Goal: Task Accomplishment & Management: Manage account settings

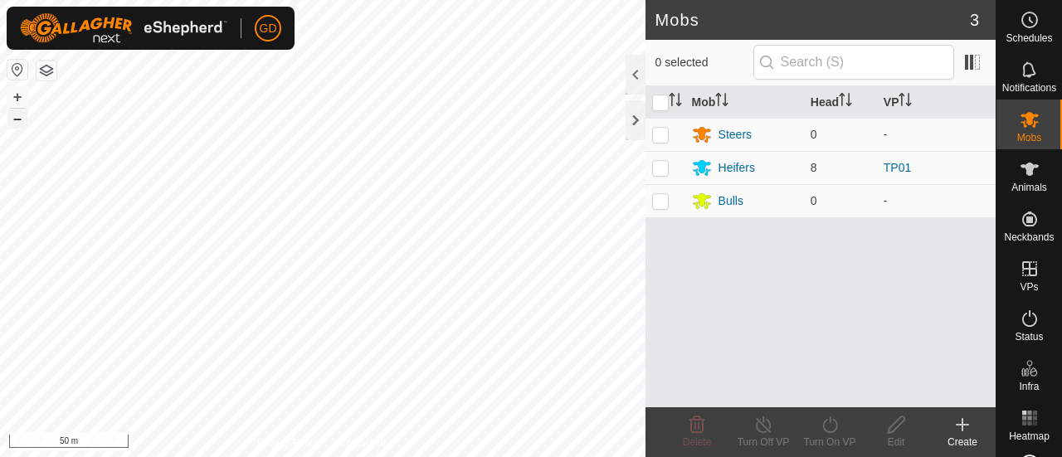
click at [17, 117] on button "–" at bounding box center [17, 119] width 20 height 20
click at [17, 119] on button "–" at bounding box center [17, 119] width 20 height 20
click at [1029, 170] on icon at bounding box center [1029, 169] width 20 height 20
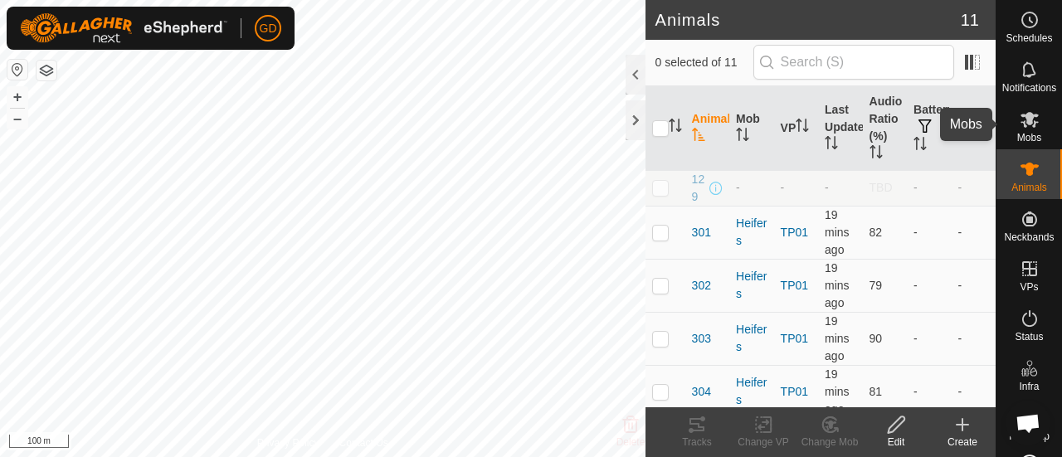
click at [1020, 117] on icon at bounding box center [1029, 120] width 18 height 16
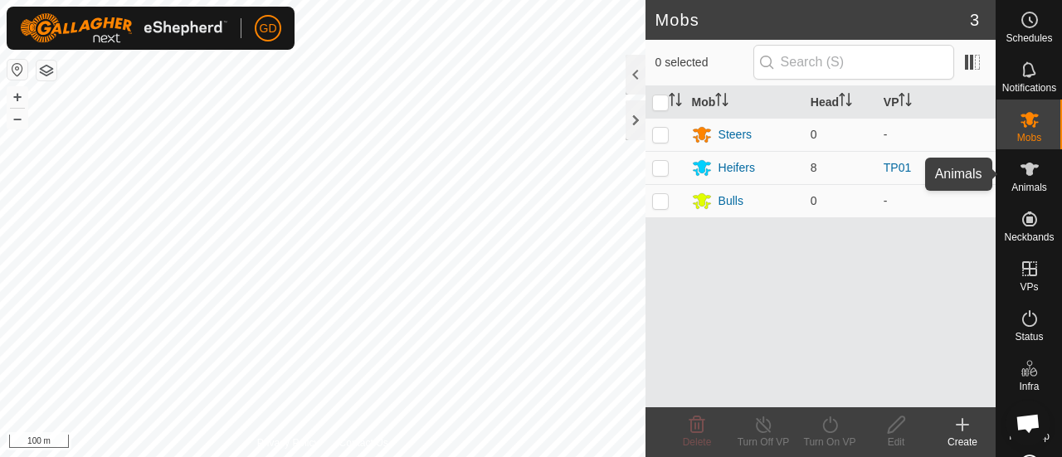
click at [1020, 167] on icon at bounding box center [1029, 169] width 18 height 13
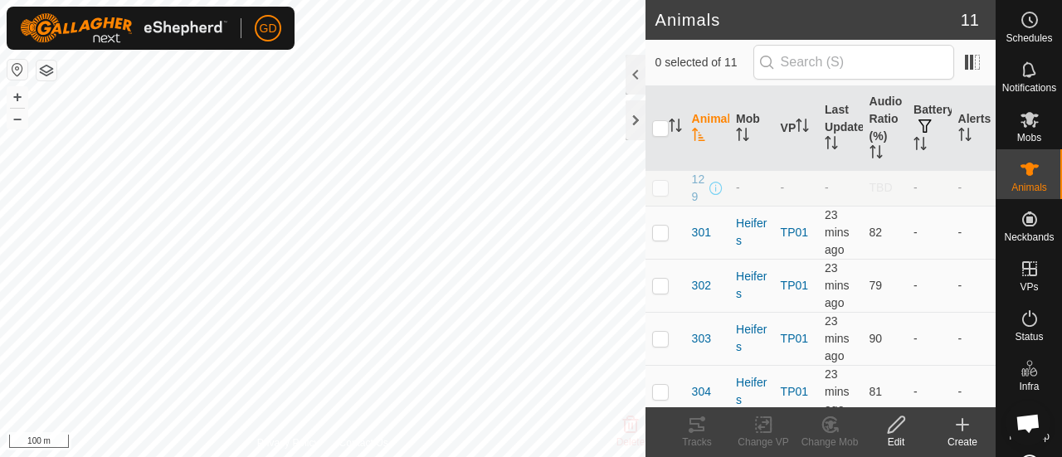
click at [957, 421] on icon at bounding box center [962, 425] width 20 height 20
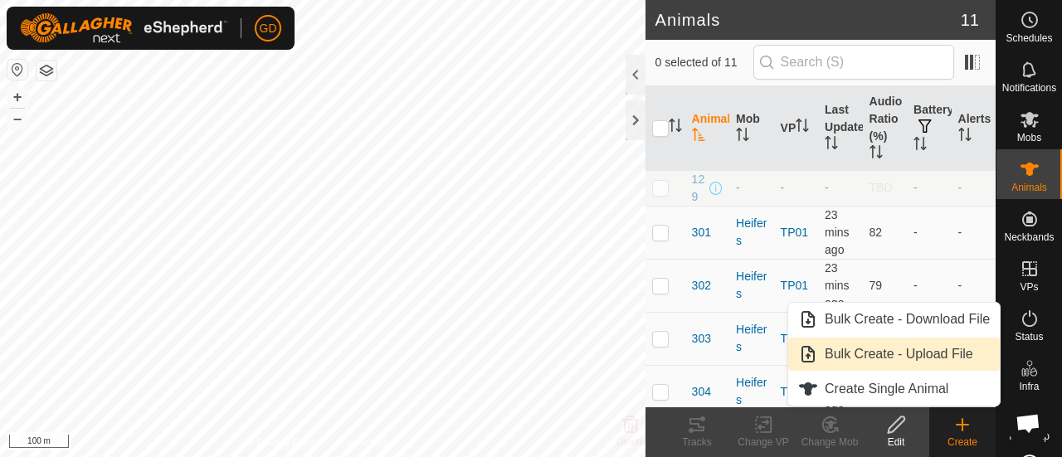
click at [901, 350] on link "Bulk Create - Upload File" at bounding box center [894, 354] width 212 height 33
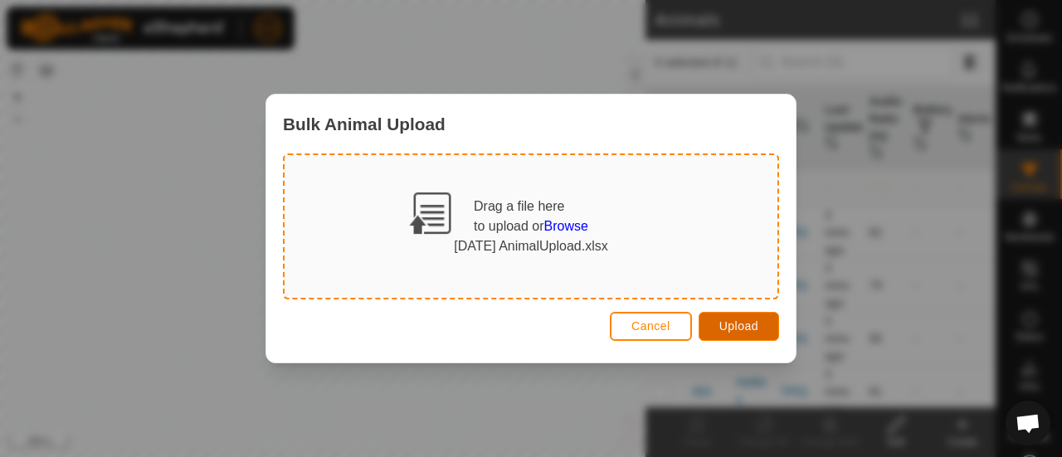
click at [727, 330] on span "Upload" at bounding box center [738, 325] width 39 height 13
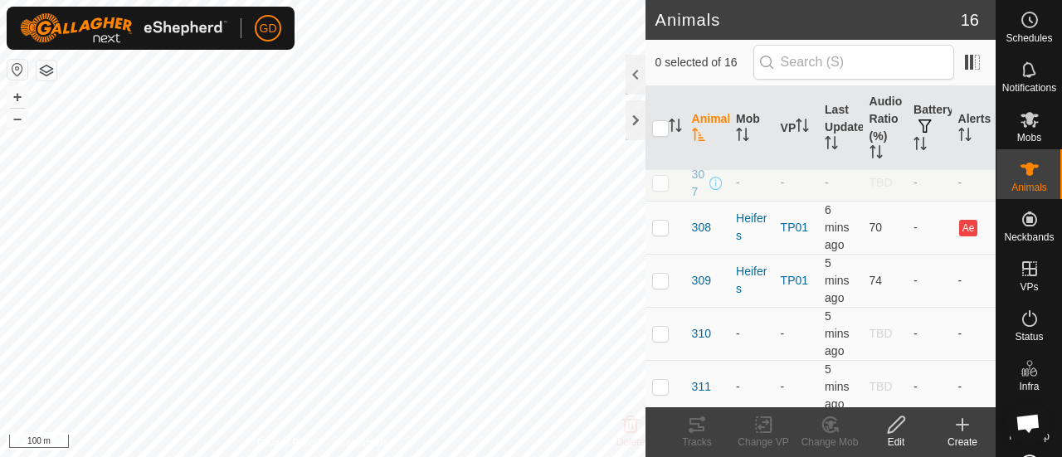
scroll to position [373, 0]
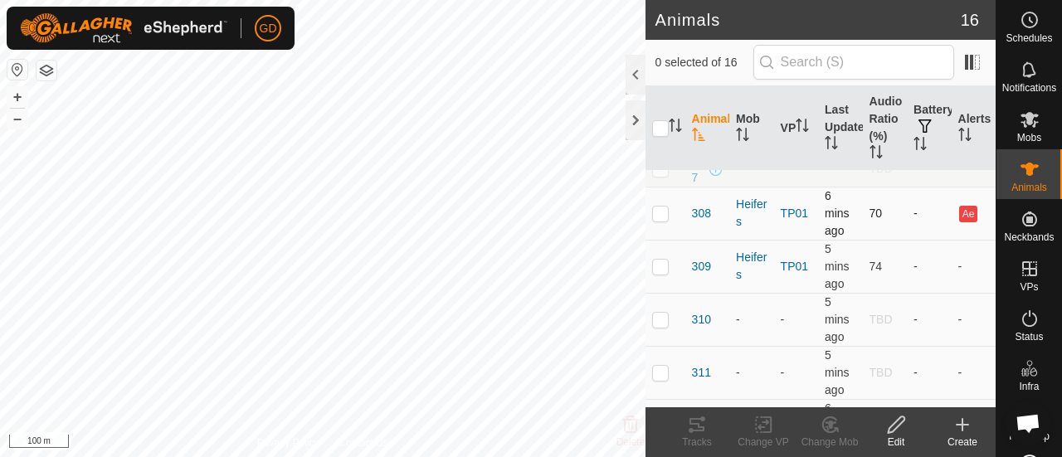
click at [665, 220] on p-checkbox at bounding box center [660, 213] width 17 height 13
checkbox input "true"
click at [892, 425] on icon at bounding box center [896, 425] width 21 height 20
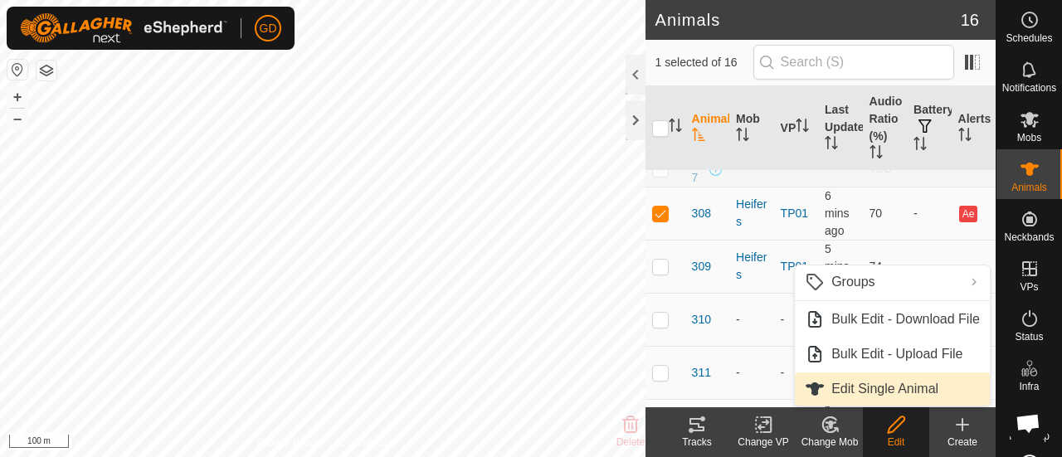
click at [843, 381] on link "Edit Single Animal" at bounding box center [892, 388] width 195 height 33
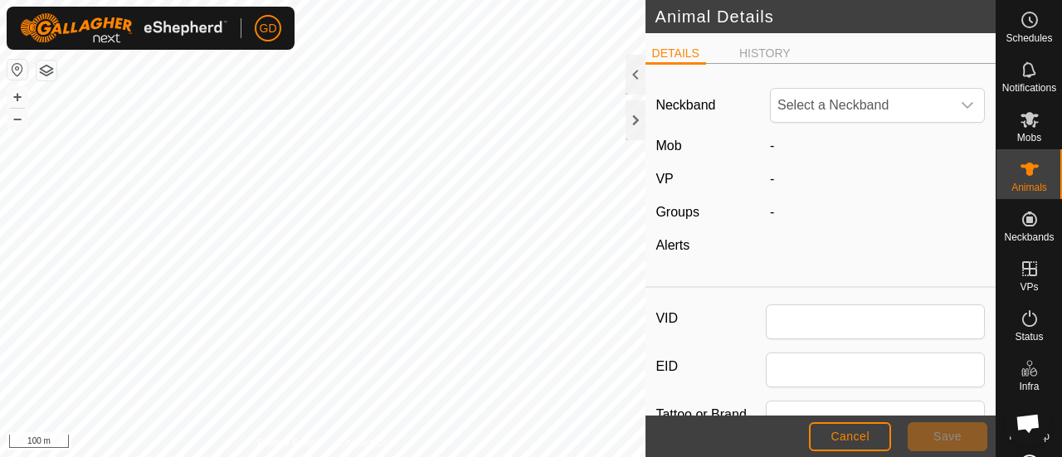
type input "308"
type input "982123826118141"
type input "Droughtmaster"
type input "0"
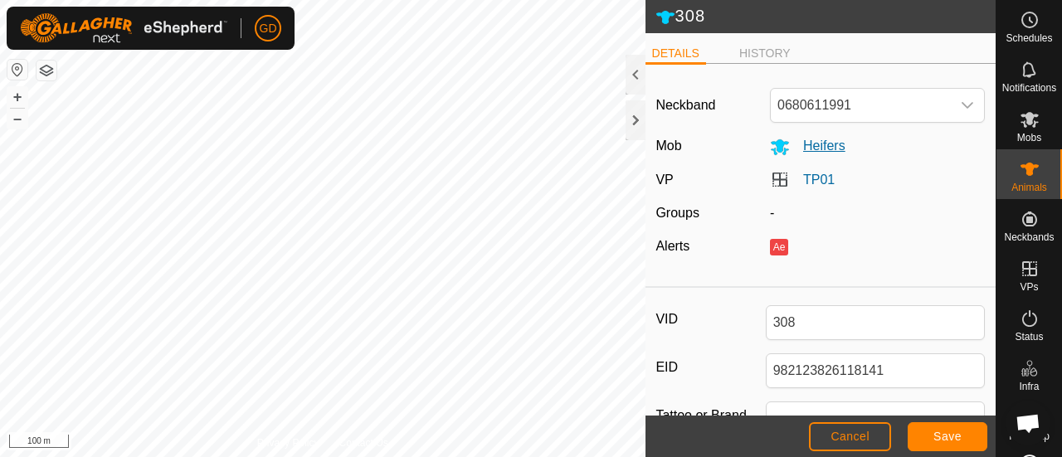
click at [810, 144] on span "Heifers" at bounding box center [818, 146] width 56 height 14
